Goal: Navigation & Orientation: Find specific page/section

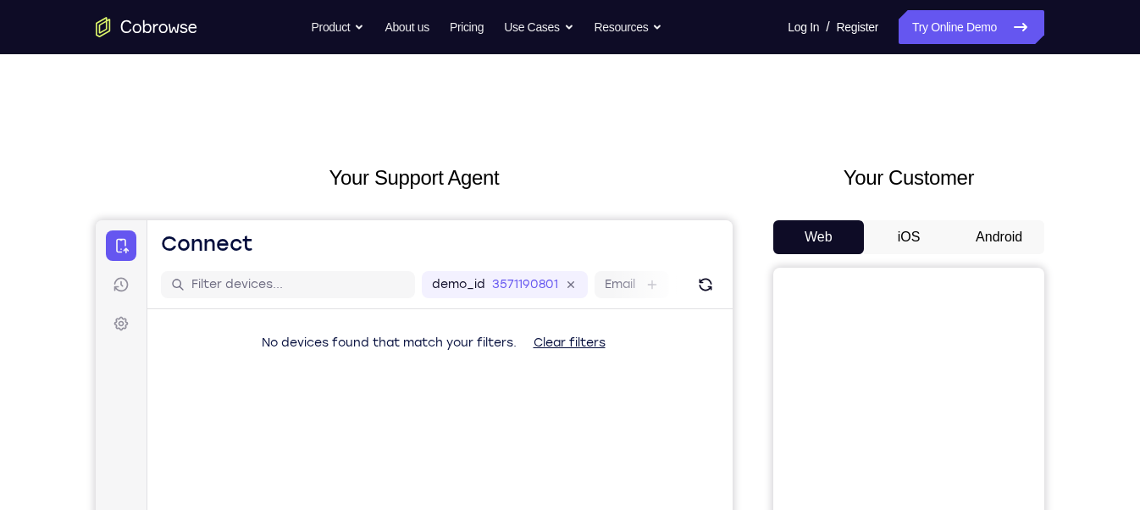
click at [993, 250] on button "Android" at bounding box center [999, 237] width 91 height 34
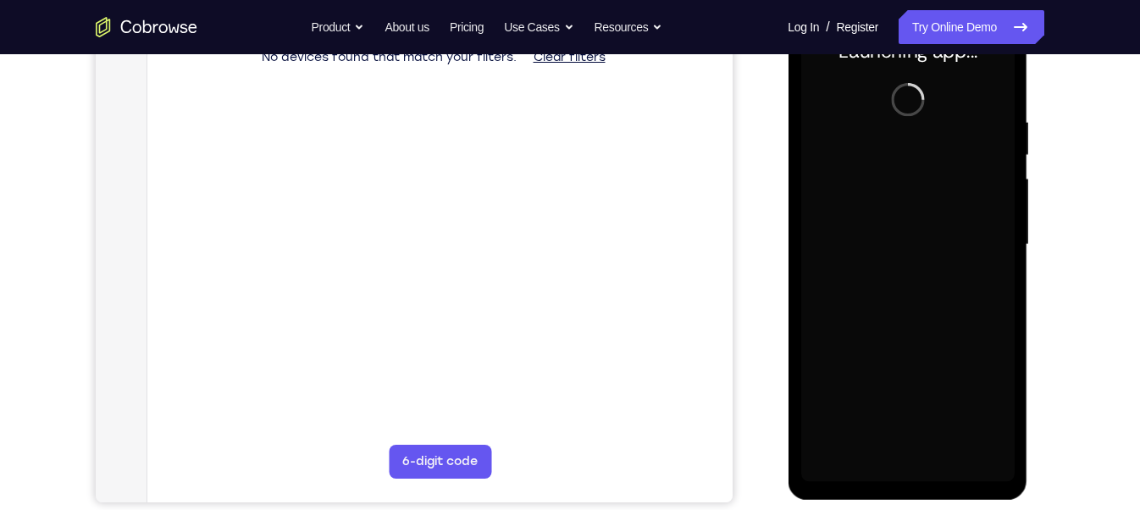
scroll to position [280, 0]
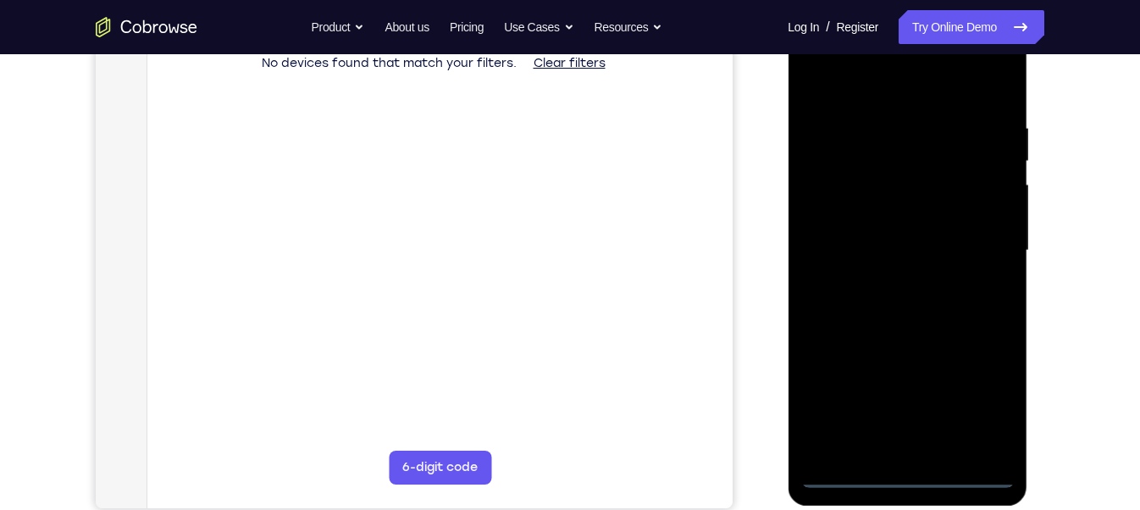
click at [906, 481] on div at bounding box center [906, 251] width 213 height 474
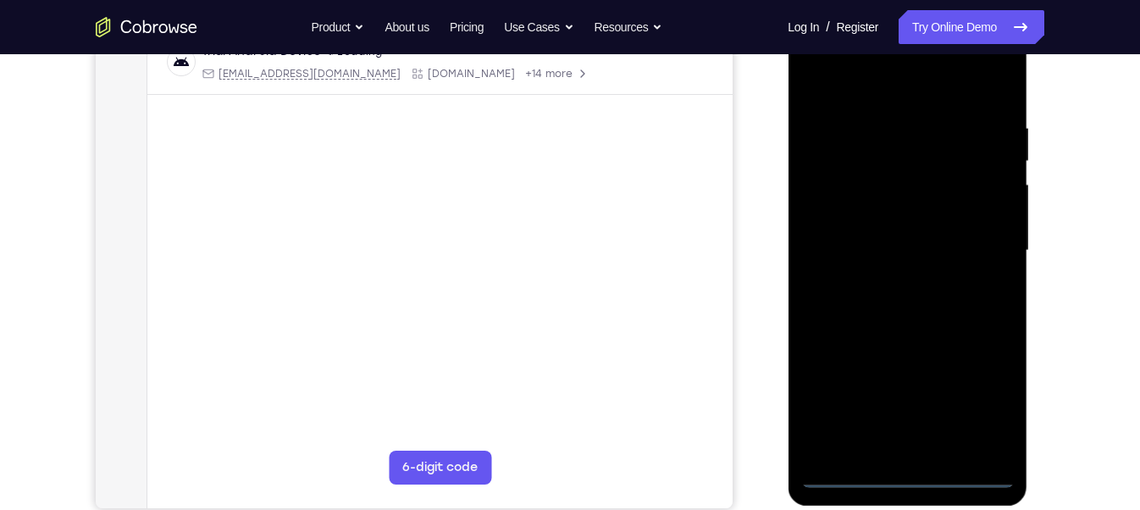
click at [979, 401] on div at bounding box center [906, 251] width 213 height 474
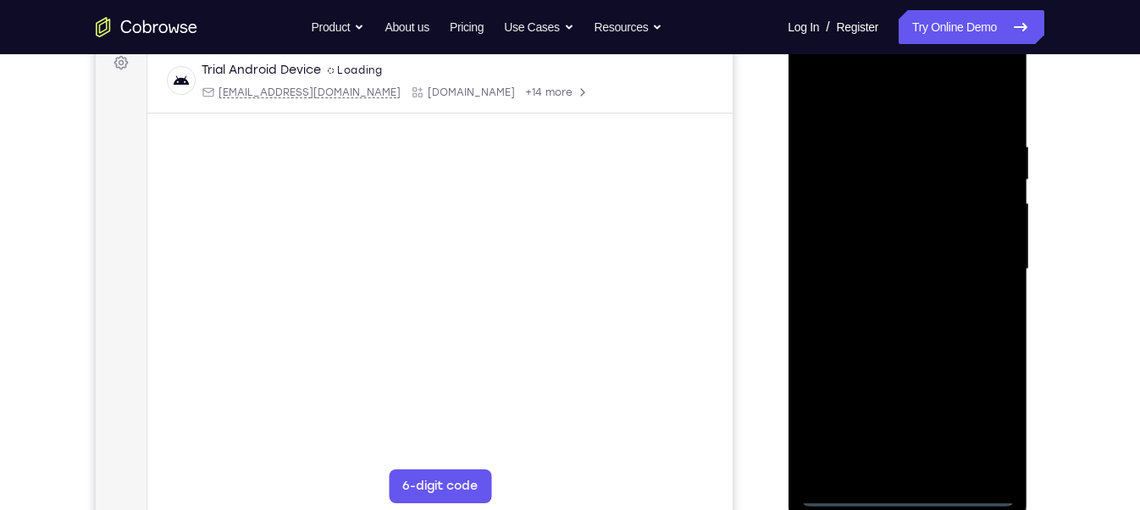
scroll to position [254, 0]
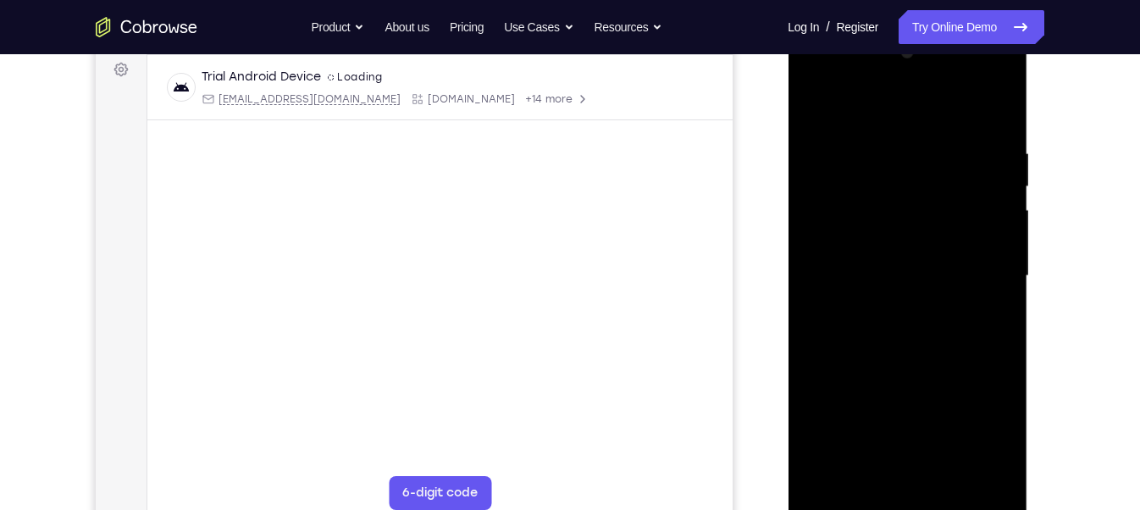
click at [820, 82] on div at bounding box center [906, 276] width 213 height 474
click at [988, 269] on div at bounding box center [906, 276] width 213 height 474
click at [894, 307] on div at bounding box center [906, 276] width 213 height 474
click at [920, 269] on div at bounding box center [906, 276] width 213 height 474
click at [916, 242] on div at bounding box center [906, 276] width 213 height 474
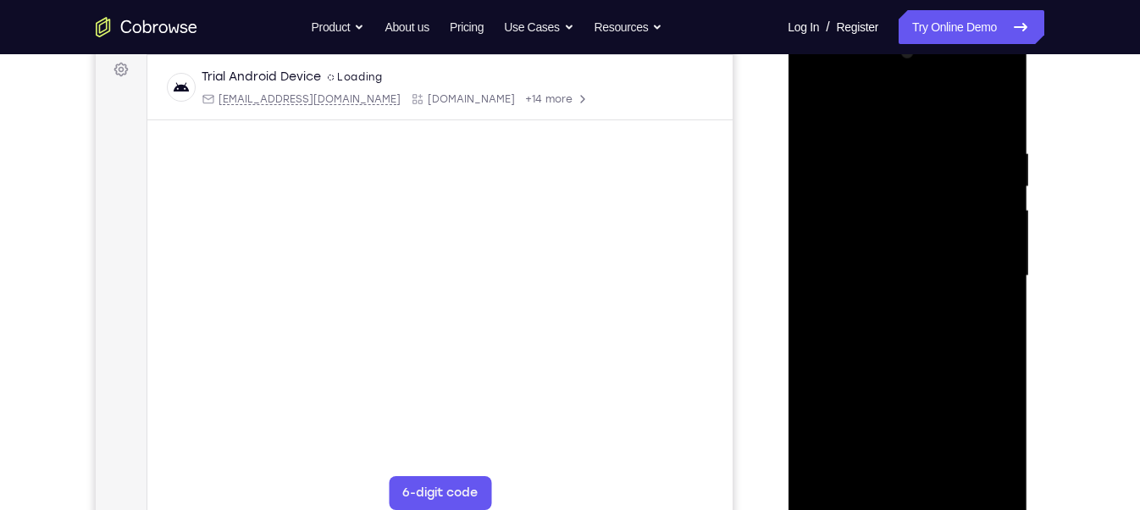
click at [944, 274] on div at bounding box center [906, 276] width 213 height 474
click at [929, 335] on div at bounding box center [906, 276] width 213 height 474
click at [924, 324] on div at bounding box center [906, 276] width 213 height 474
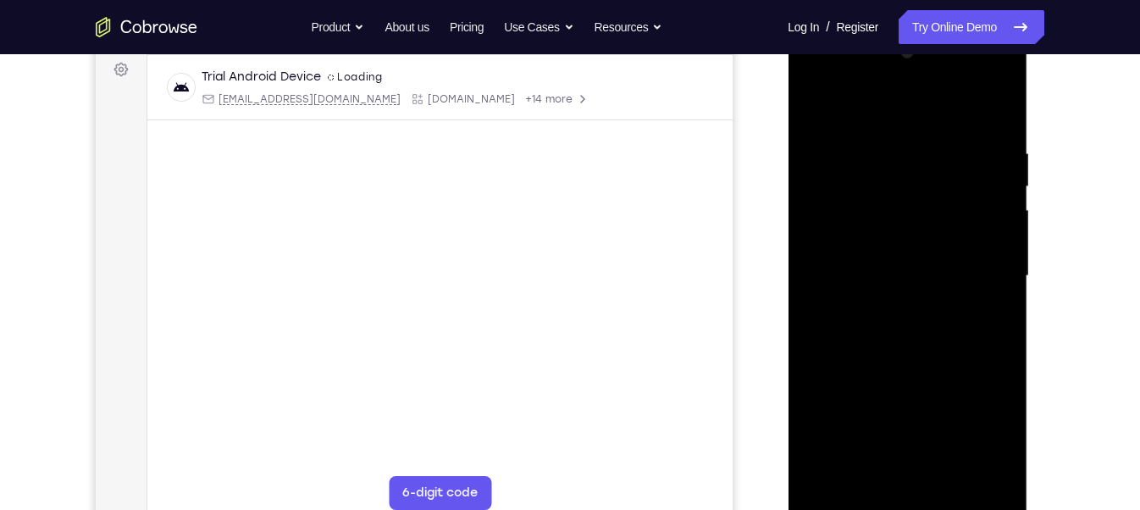
click at [924, 324] on div at bounding box center [906, 276] width 213 height 474
drag, startPoint x: 913, startPoint y: 149, endPoint x: 907, endPoint y: 284, distance: 134.8
click at [907, 284] on div at bounding box center [906, 276] width 213 height 474
click at [951, 478] on div at bounding box center [906, 276] width 213 height 474
click at [948, 475] on div at bounding box center [906, 276] width 213 height 474
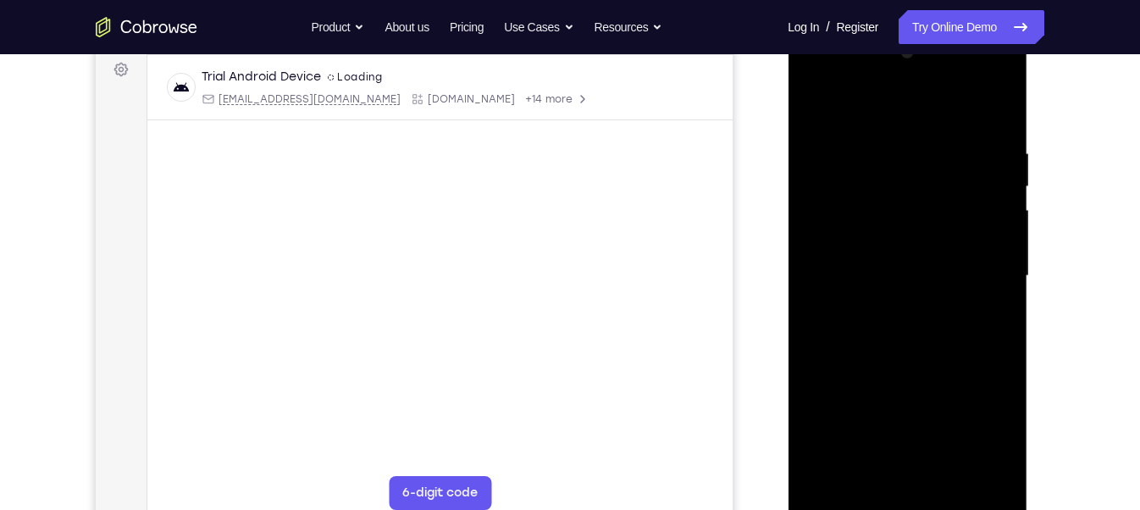
click at [914, 349] on div at bounding box center [906, 276] width 213 height 474
click at [948, 479] on div at bounding box center [906, 276] width 213 height 474
click at [914, 371] on div at bounding box center [906, 276] width 213 height 474
click at [814, 115] on div at bounding box center [906, 276] width 213 height 474
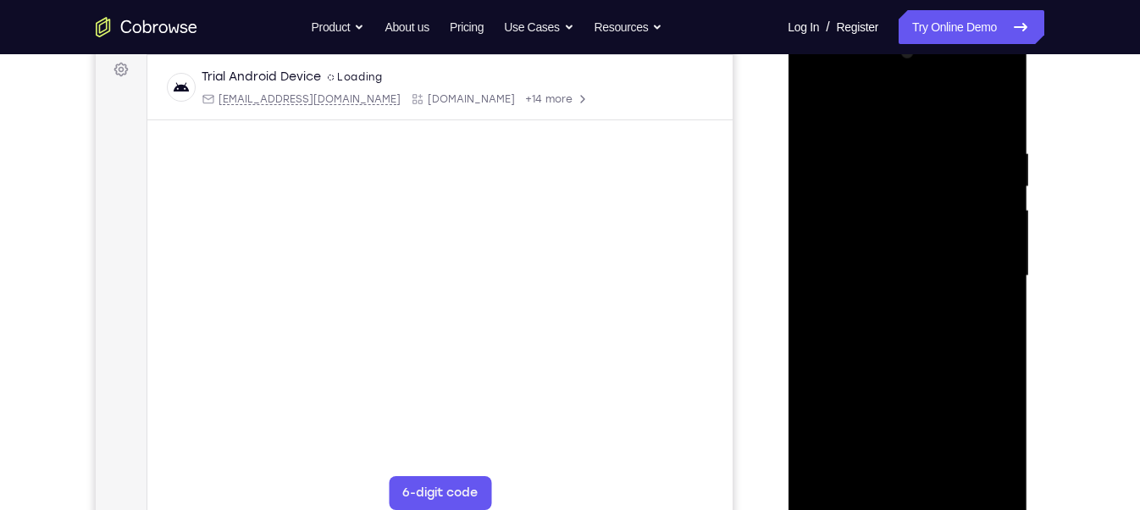
click at [866, 293] on div at bounding box center [906, 276] width 213 height 474
click at [1008, 436] on div at bounding box center [906, 276] width 213 height 474
click at [994, 320] on div at bounding box center [906, 276] width 213 height 474
click at [812, 109] on div at bounding box center [906, 276] width 213 height 474
click at [874, 306] on div at bounding box center [906, 276] width 213 height 474
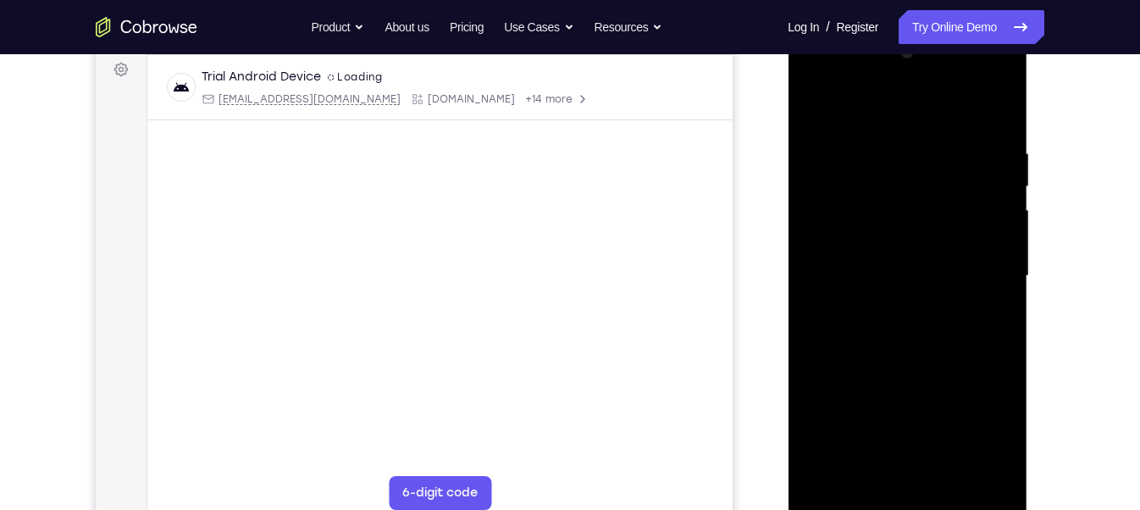
click at [996, 312] on div at bounding box center [906, 276] width 213 height 474
click at [810, 102] on div at bounding box center [906, 276] width 213 height 474
click at [822, 107] on div at bounding box center [906, 276] width 213 height 474
click at [984, 475] on div at bounding box center [906, 276] width 213 height 474
click at [950, 473] on div at bounding box center [906, 276] width 213 height 474
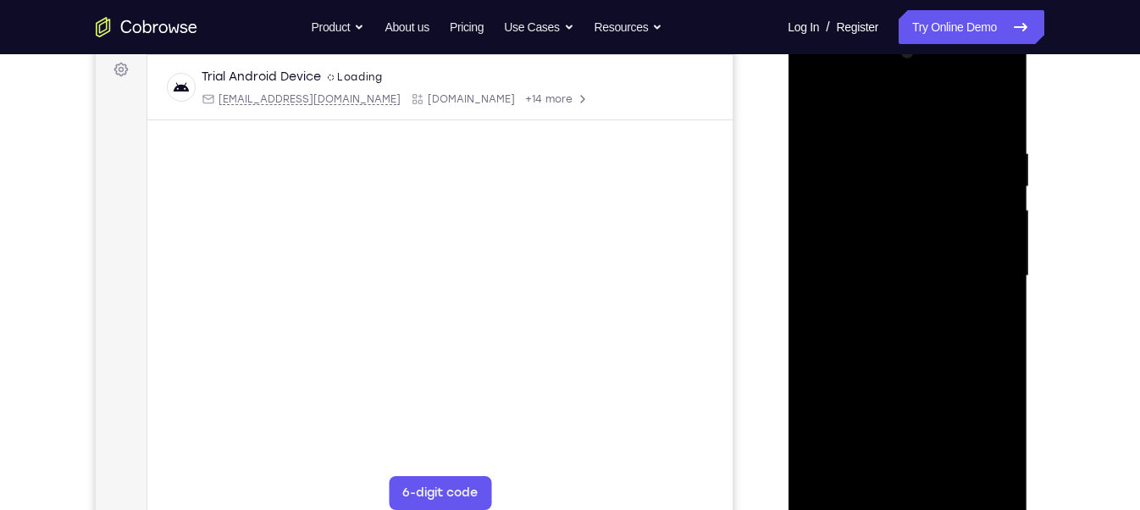
click at [999, 182] on div at bounding box center [906, 276] width 213 height 474
click at [810, 180] on div at bounding box center [906, 276] width 213 height 474
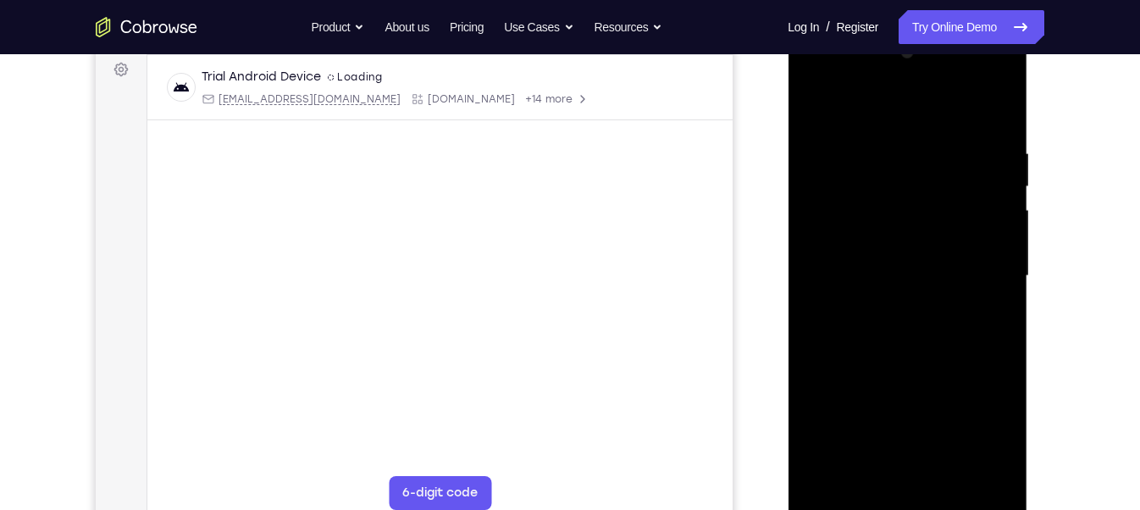
click at [810, 180] on div at bounding box center [906, 276] width 213 height 474
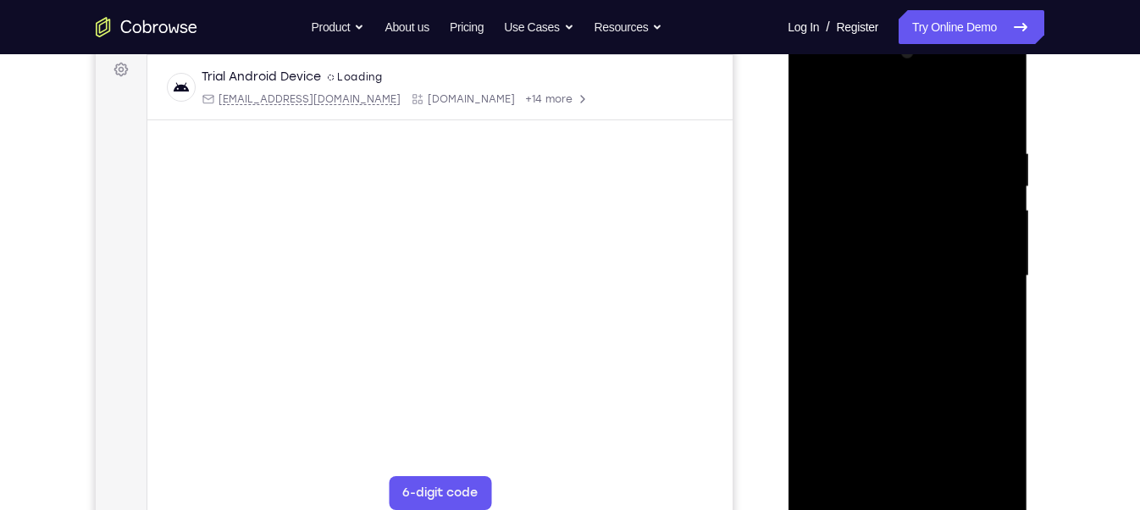
click at [810, 180] on div at bounding box center [906, 276] width 213 height 474
click at [910, 169] on div at bounding box center [906, 276] width 213 height 474
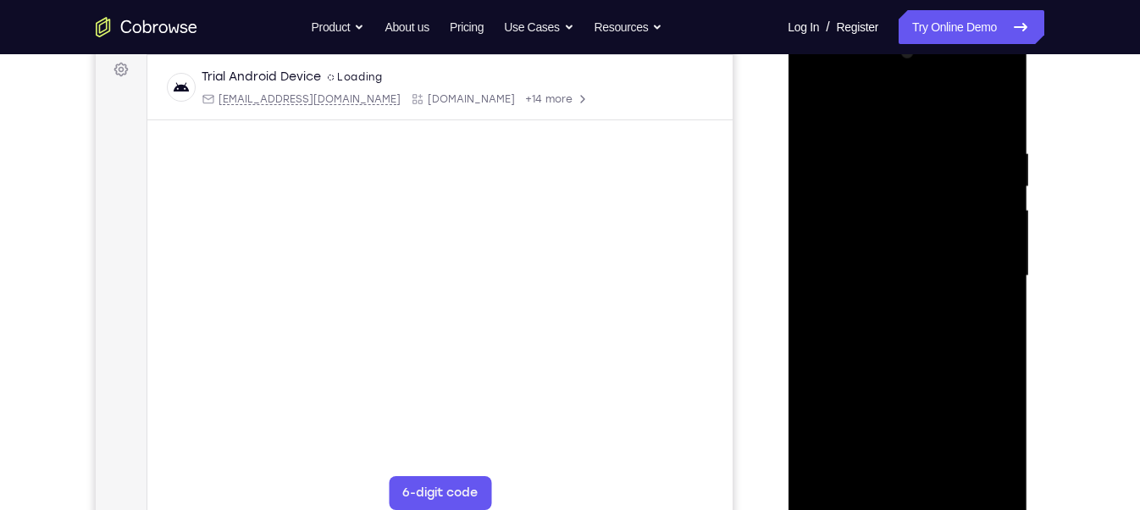
click at [997, 106] on div at bounding box center [906, 276] width 213 height 474
drag, startPoint x: 938, startPoint y: 173, endPoint x: 841, endPoint y: 174, distance: 97.4
click at [841, 174] on div at bounding box center [906, 276] width 213 height 474
click at [820, 108] on div at bounding box center [906, 276] width 213 height 474
click at [935, 146] on div at bounding box center [906, 276] width 213 height 474
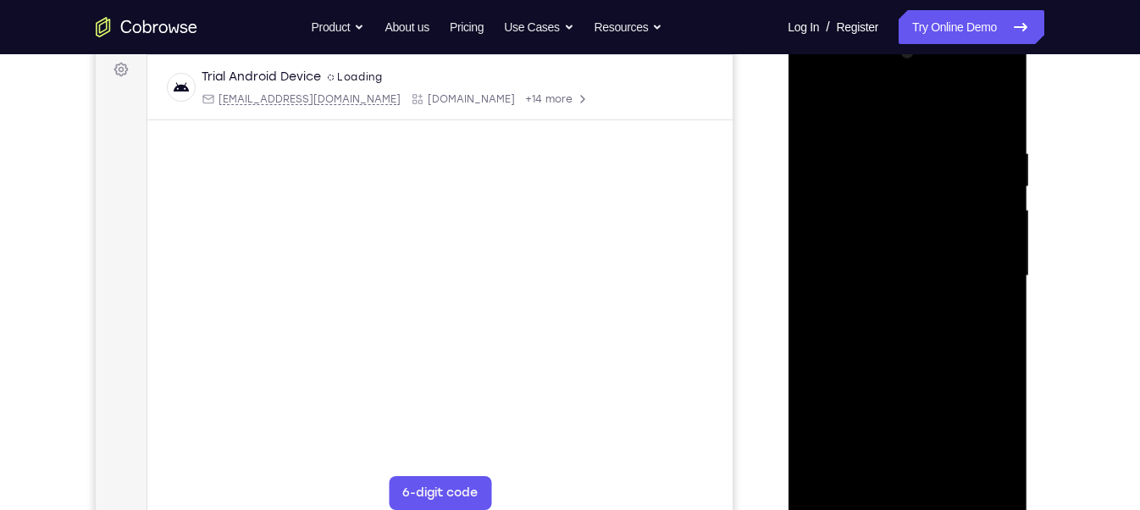
drag, startPoint x: 983, startPoint y: 226, endPoint x: 867, endPoint y: 216, distance: 115.6
click at [867, 216] on div at bounding box center [906, 276] width 213 height 474
drag, startPoint x: 996, startPoint y: 280, endPoint x: 854, endPoint y: 272, distance: 142.5
click at [854, 272] on div at bounding box center [906, 276] width 213 height 474
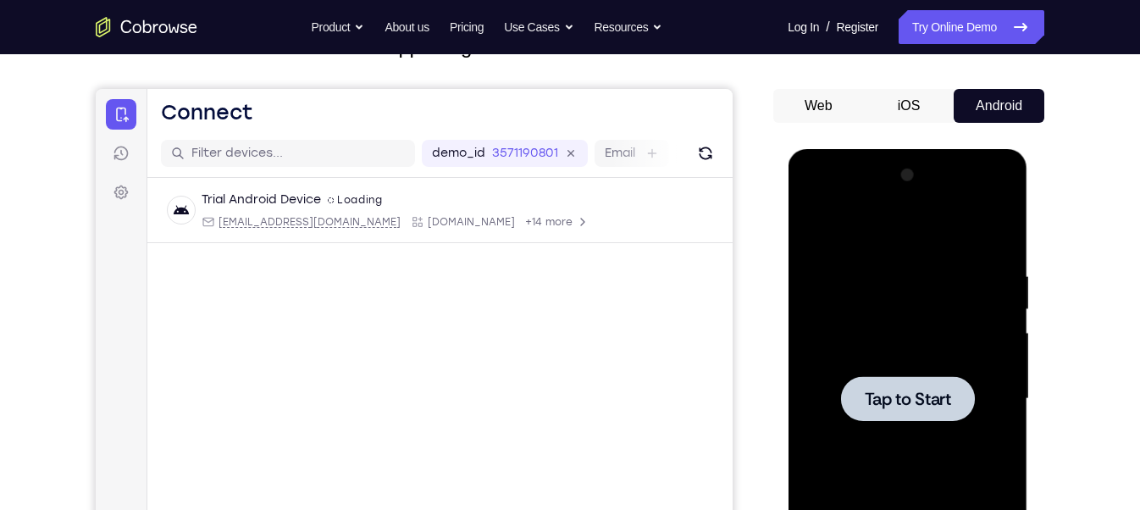
scroll to position [128, 0]
